Goal: Task Accomplishment & Management: Complete application form

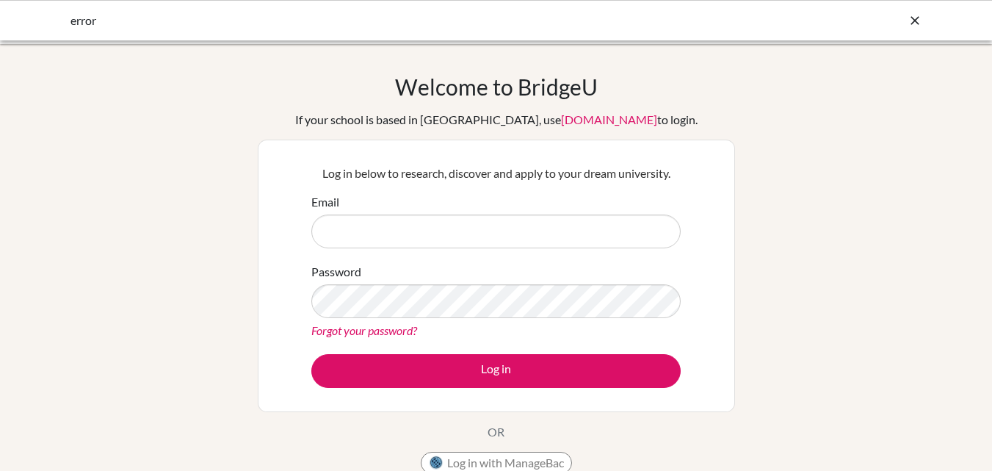
click at [370, 229] on input "Email" at bounding box center [495, 231] width 369 height 34
type input "pkarna@sxc.edu.np"
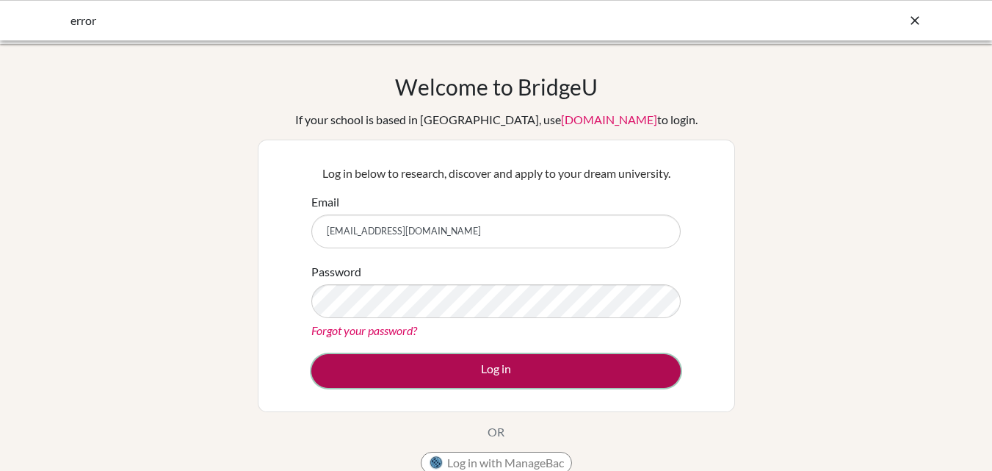
click at [439, 357] on button "Log in" at bounding box center [495, 371] width 369 height 34
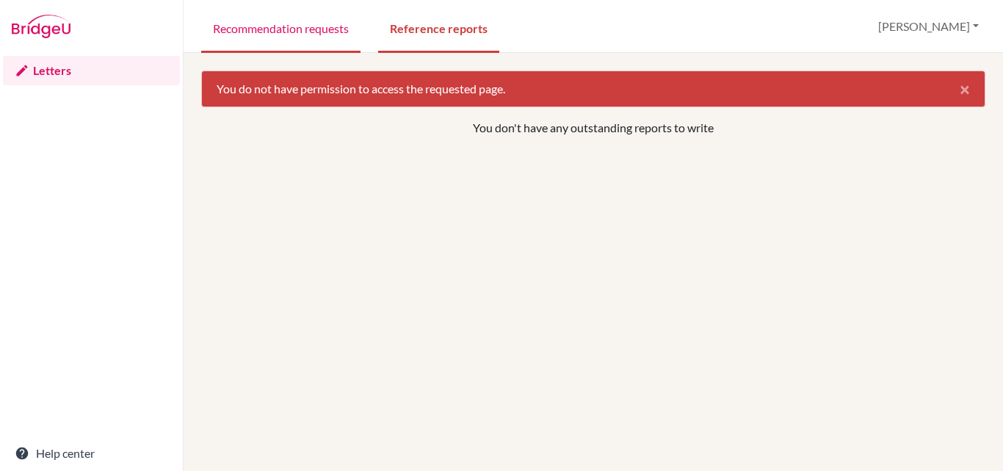
click at [278, 25] on link "Recommendation requests" at bounding box center [280, 27] width 159 height 51
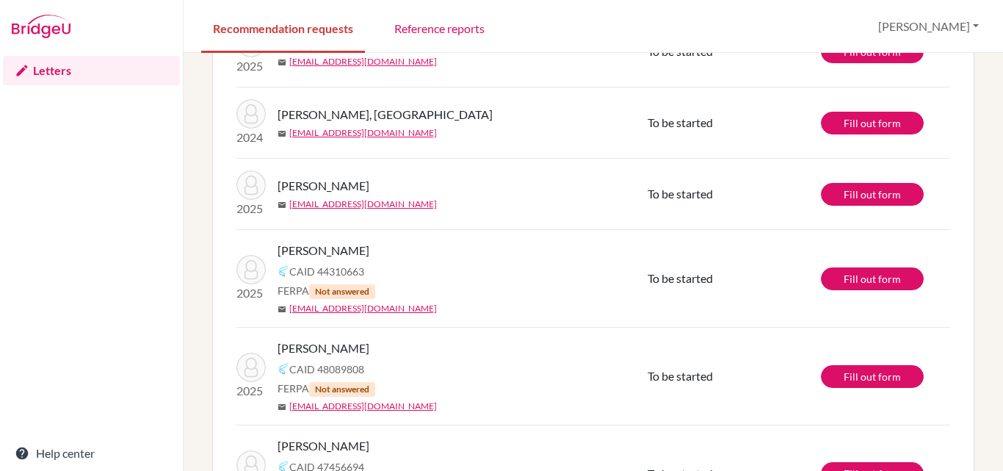
scroll to position [730, 0]
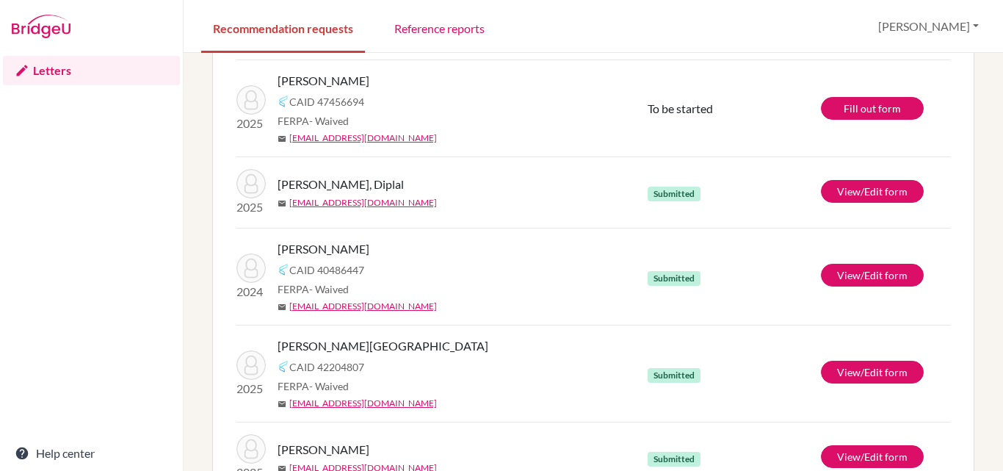
click at [989, 235] on div "info It’s recommended to submit your teacher recommendations at least 2 weeks b…" at bounding box center [594, 262] width 820 height 418
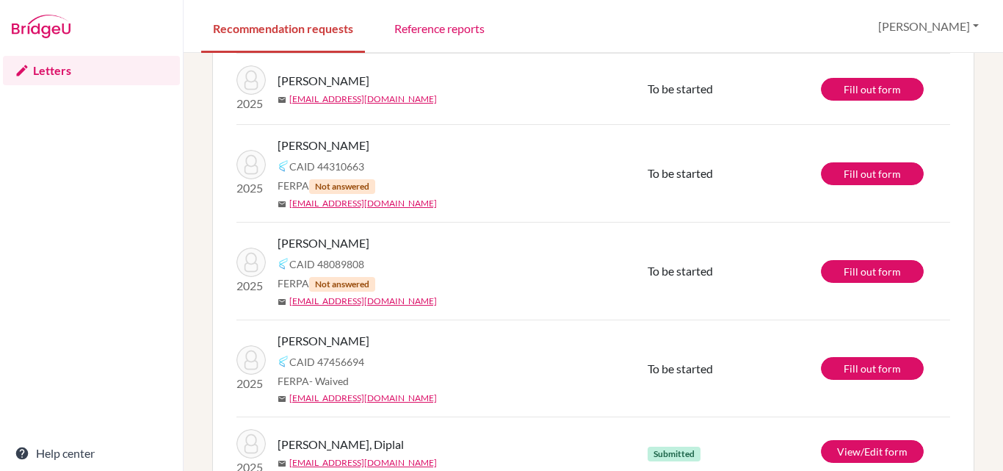
scroll to position [499, 0]
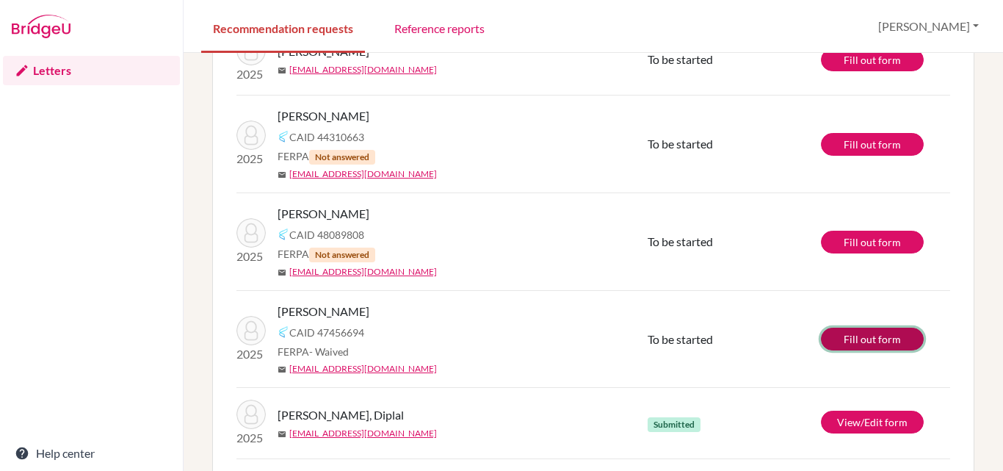
click at [871, 335] on link "Fill out form" at bounding box center [872, 339] width 103 height 23
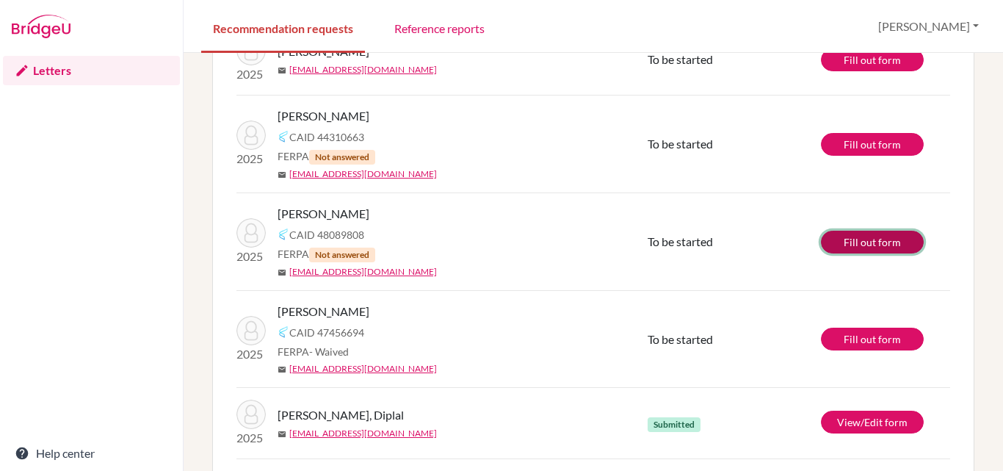
click at [884, 236] on link "Fill out form" at bounding box center [872, 242] width 103 height 23
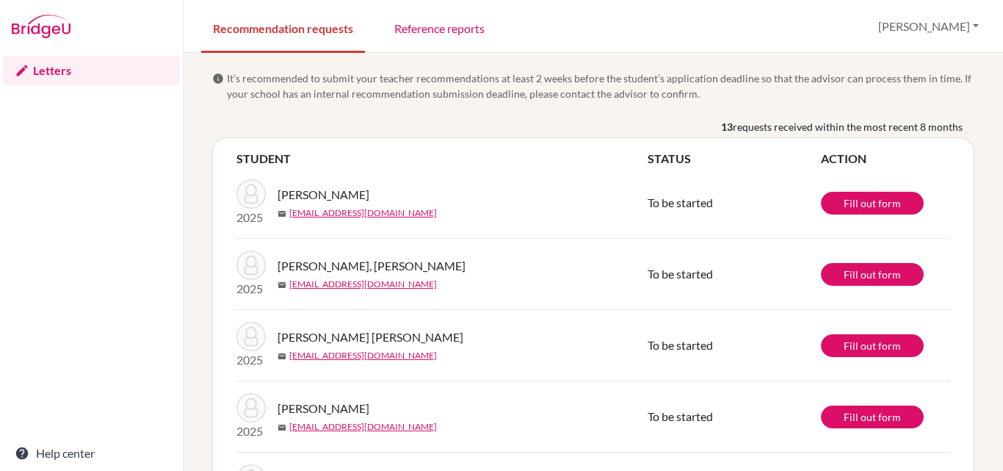
drag, startPoint x: 384, startPoint y: 344, endPoint x: 400, endPoint y: 383, distance: 41.2
click at [976, 26] on button "[PERSON_NAME]" at bounding box center [929, 26] width 114 height 28
click at [856, 18] on div "Recommendation requests Reference reports [PERSON_NAME] Profile Log out Your br…" at bounding box center [594, 26] width 820 height 53
click at [842, 270] on link "Fill out form" at bounding box center [872, 274] width 103 height 23
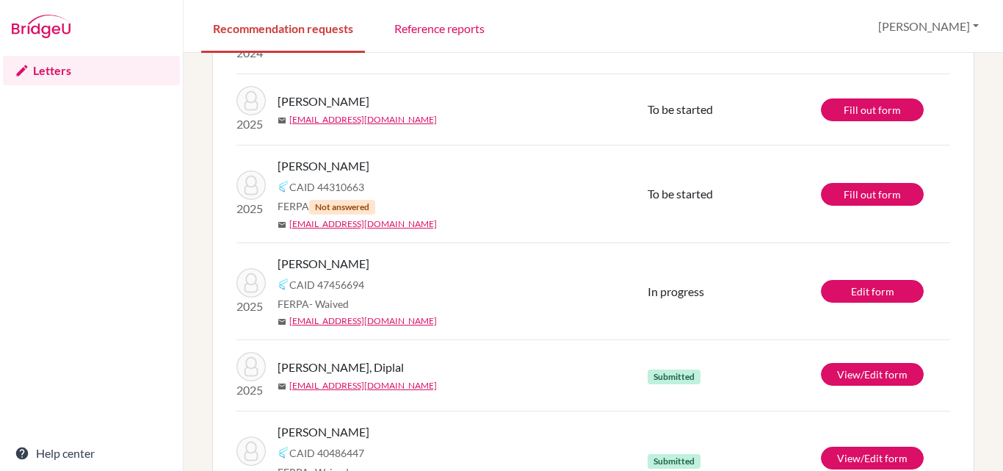
scroll to position [283, 0]
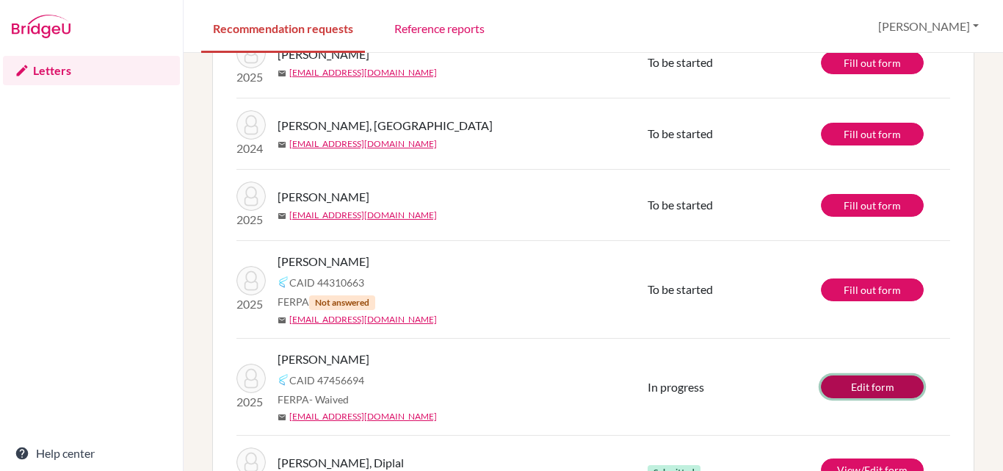
click at [852, 384] on link "Edit form" at bounding box center [872, 386] width 103 height 23
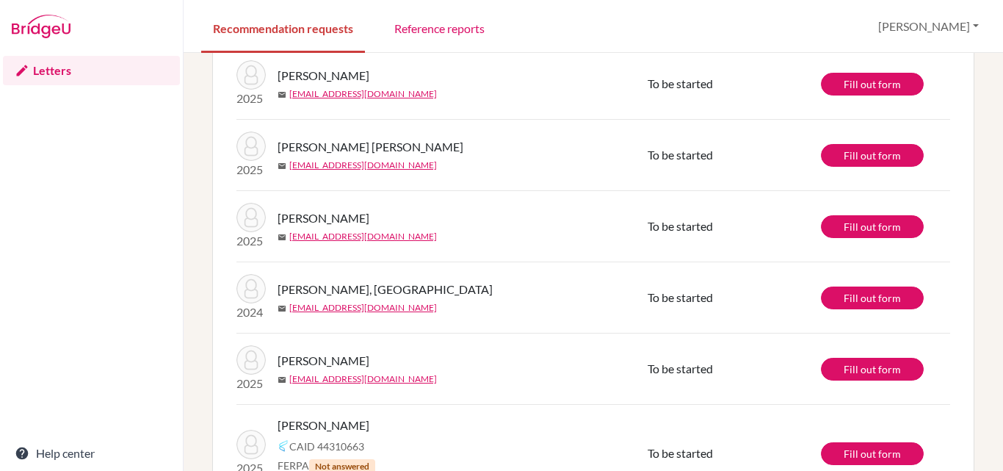
scroll to position [90, 0]
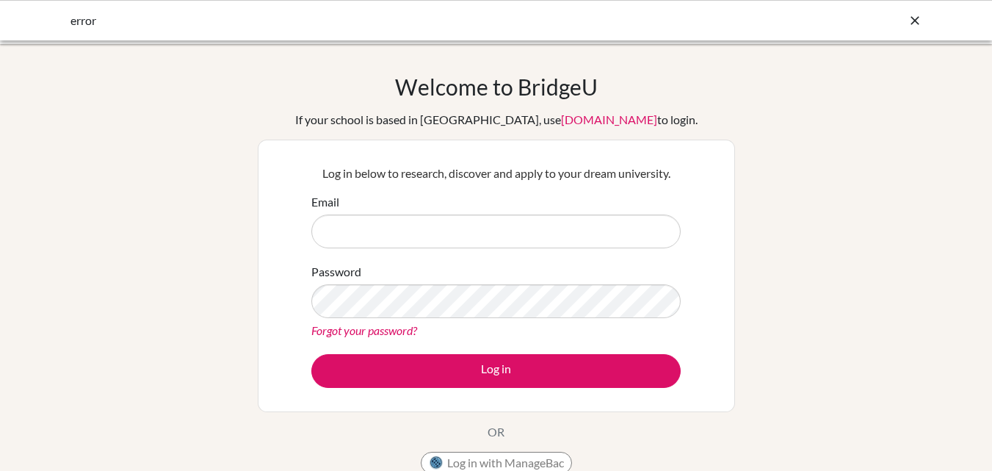
click at [451, 223] on input "Email" at bounding box center [495, 231] width 369 height 34
type input "[EMAIL_ADDRESS][DOMAIN_NAME]"
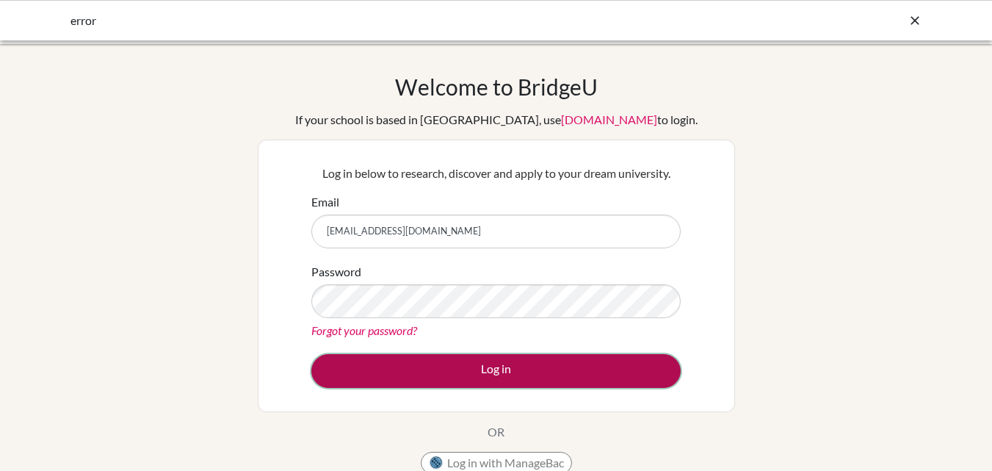
click at [445, 359] on button "Log in" at bounding box center [495, 371] width 369 height 34
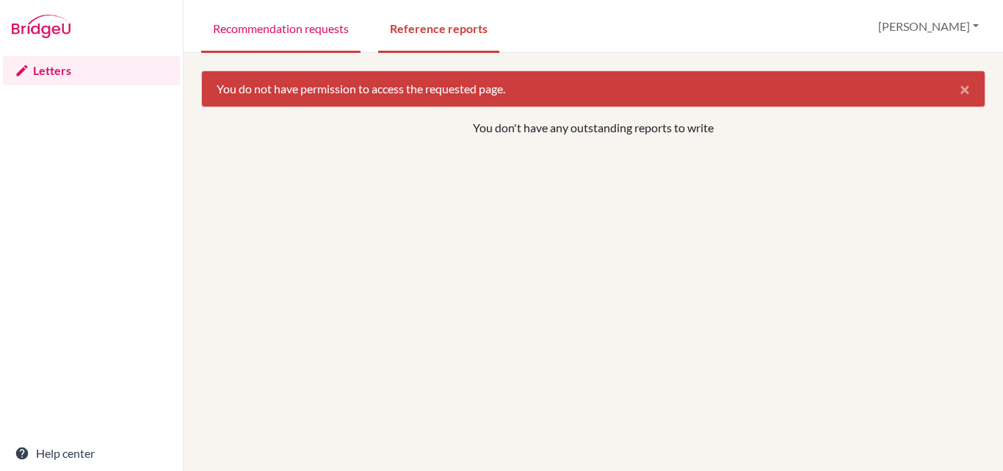
click at [289, 20] on link "Recommendation requests" at bounding box center [280, 27] width 159 height 51
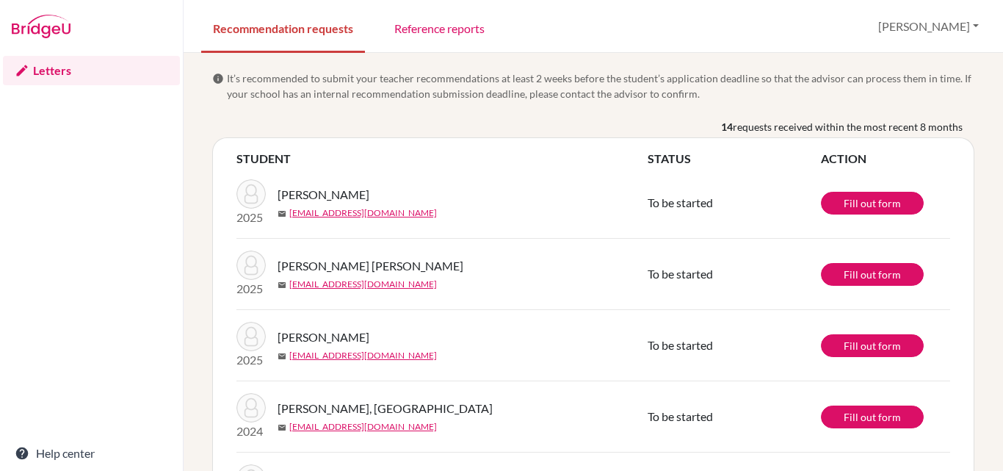
scroll to position [365, 0]
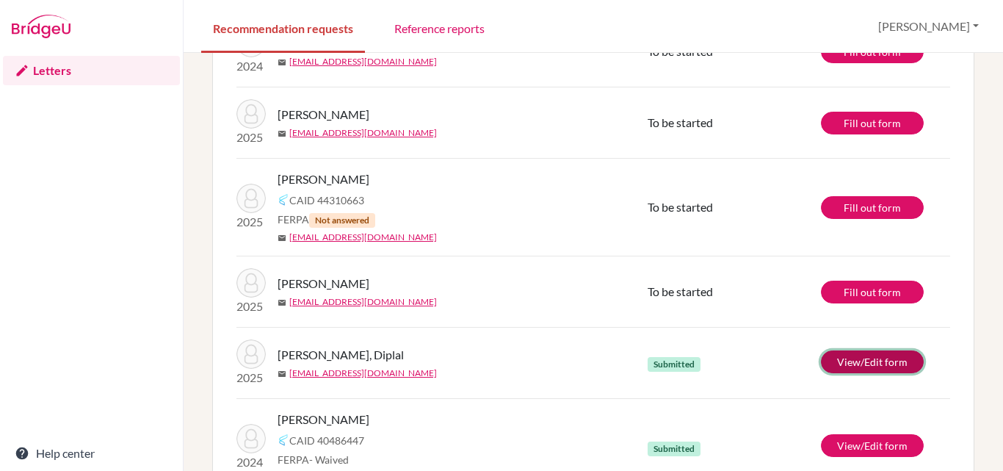
click at [865, 358] on link "View/Edit form" at bounding box center [872, 361] width 103 height 23
